Goal: Task Accomplishment & Management: Manage account settings

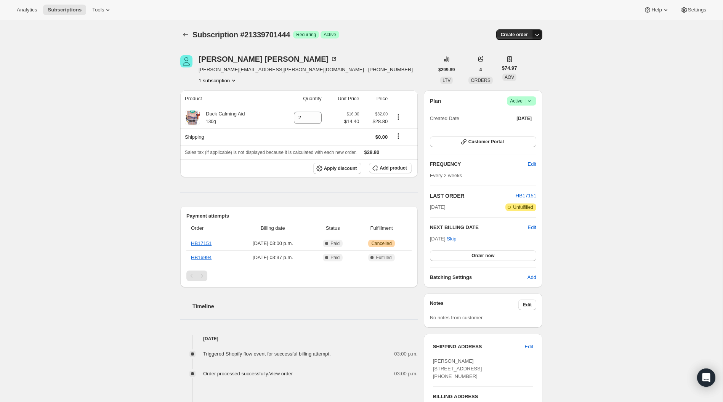
click at [538, 37] on icon "button" at bounding box center [537, 35] width 8 height 8
click at [582, 59] on div "Subscription #21339701444. This page is ready Subscription #21339701444 Success…" at bounding box center [361, 258] width 723 height 476
click at [238, 80] on icon "Product actions" at bounding box center [234, 81] width 8 height 8
click at [113, 70] on div "Subscription #21339701444. This page is ready Subscription #21339701444 Success…" at bounding box center [361, 258] width 723 height 476
click at [533, 99] on icon at bounding box center [530, 101] width 8 height 8
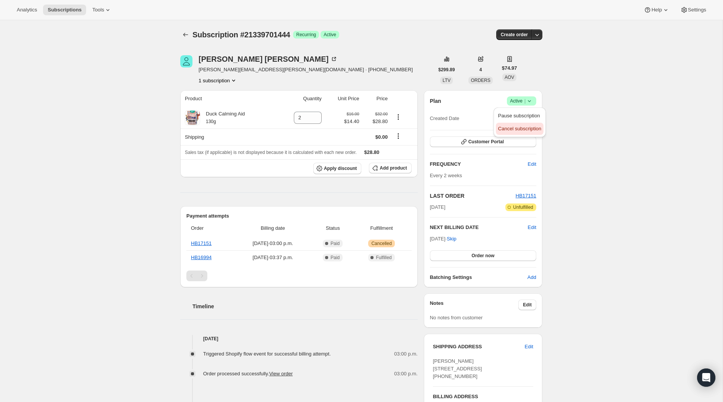
click at [527, 126] on span "Cancel subscription" at bounding box center [519, 129] width 43 height 6
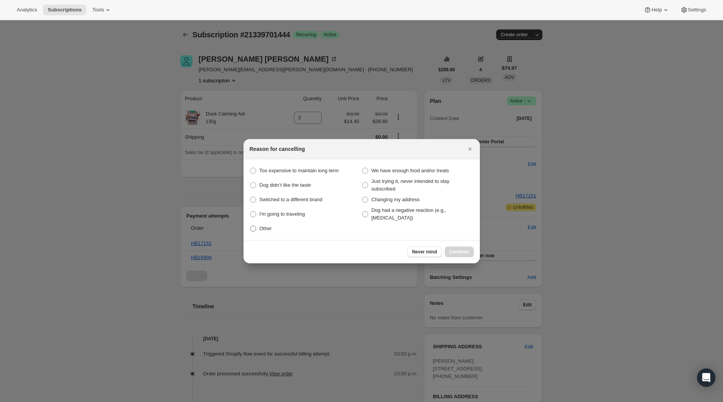
click at [255, 230] on span ":rbh:" at bounding box center [253, 229] width 6 height 6
click at [251, 226] on input "Other" at bounding box center [250, 226] width 0 height 0
radio input "true"
click at [464, 251] on span "Continue" at bounding box center [460, 252] width 20 height 6
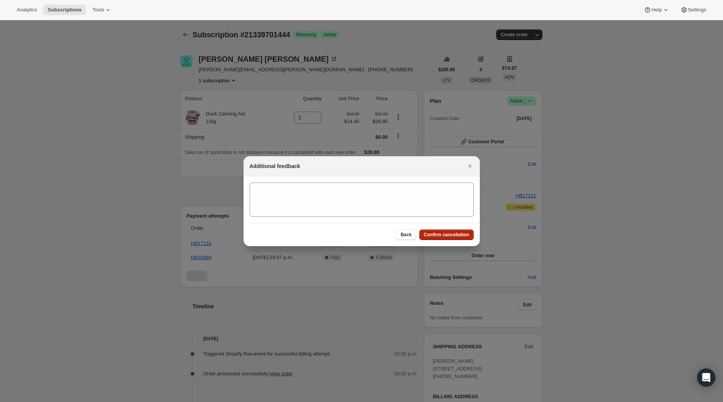
click at [458, 237] on span "Confirm cancellation" at bounding box center [446, 235] width 45 height 6
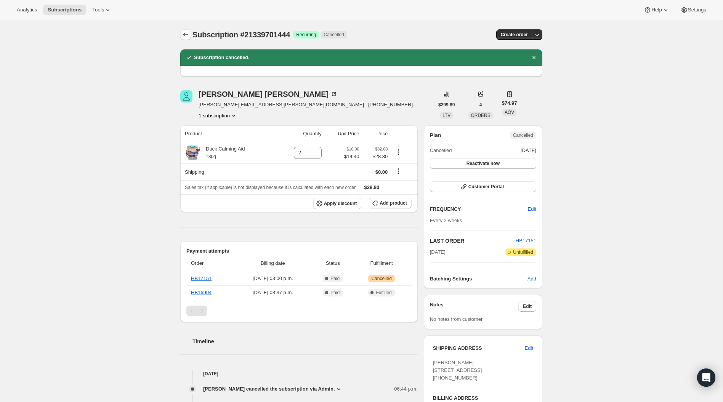
click at [185, 34] on icon "Subscriptions" at bounding box center [186, 35] width 8 height 8
